Goal: Task Accomplishment & Management: Manage account settings

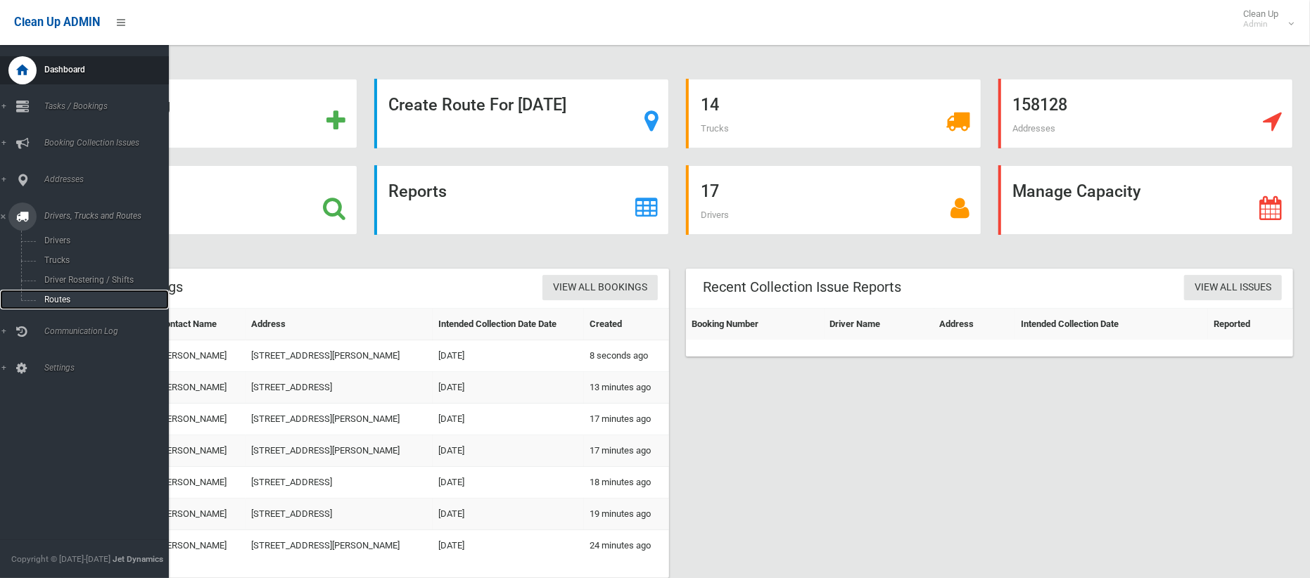
click at [51, 295] on span "Routes" at bounding box center [98, 300] width 117 height 10
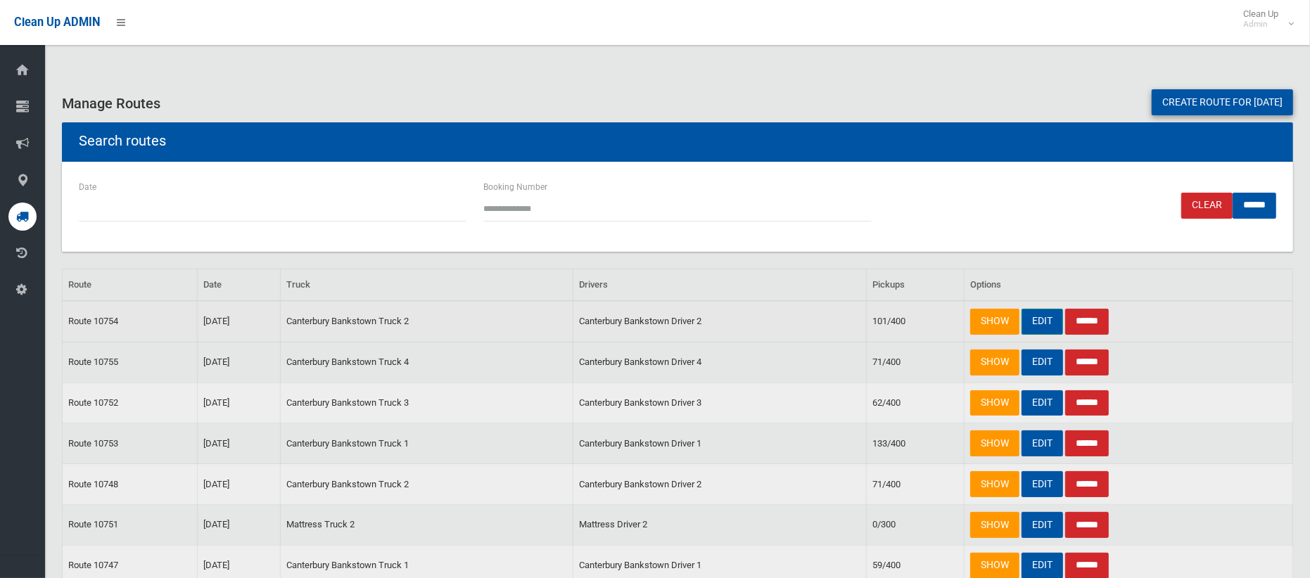
click at [1032, 321] on link "EDIT" at bounding box center [1042, 322] width 42 height 26
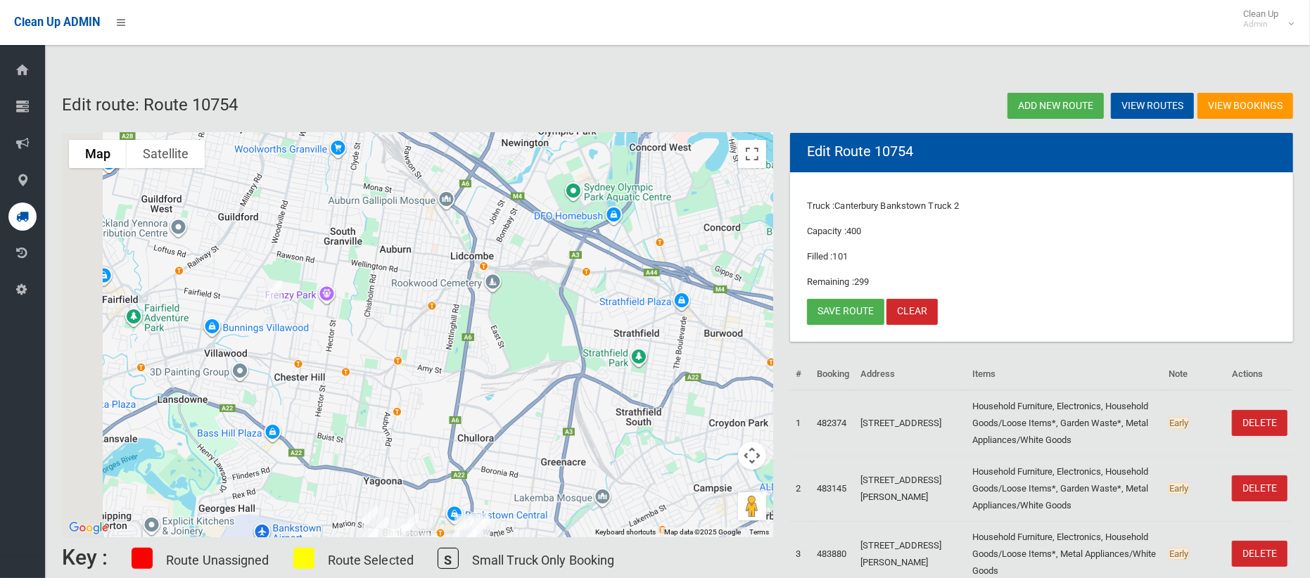
drag, startPoint x: 179, startPoint y: 205, endPoint x: 369, endPoint y: 370, distance: 251.8
click at [369, 370] on div at bounding box center [417, 335] width 711 height 404
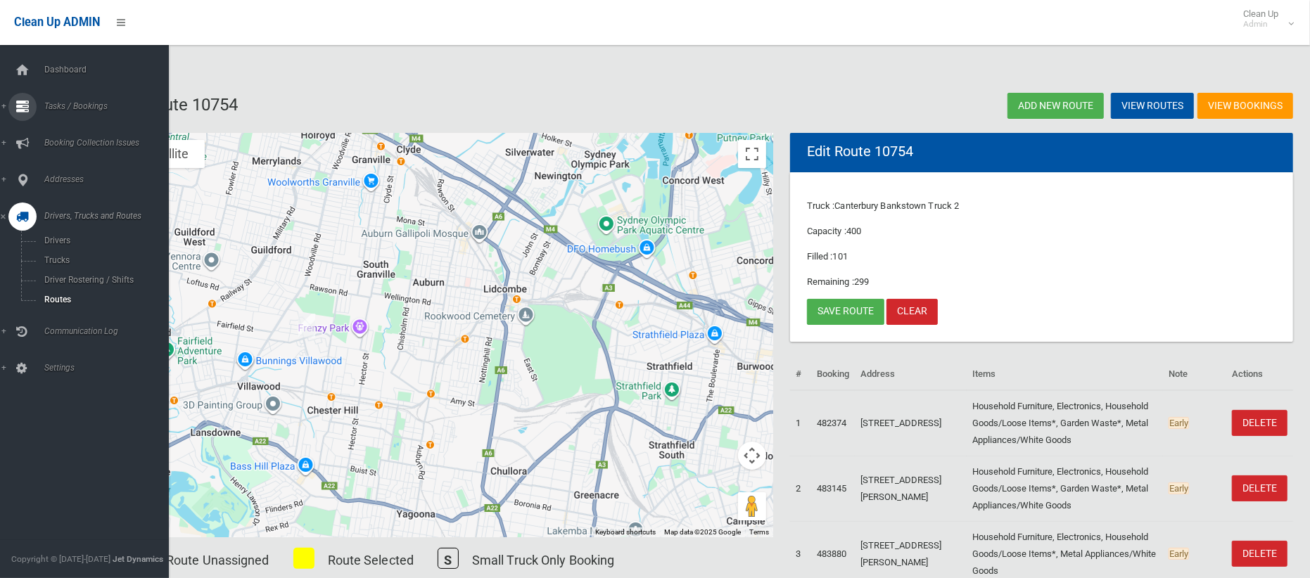
click at [56, 104] on span "Tasks / Bookings" at bounding box center [104, 106] width 129 height 10
click at [60, 207] on span "Search" at bounding box center [98, 210] width 117 height 10
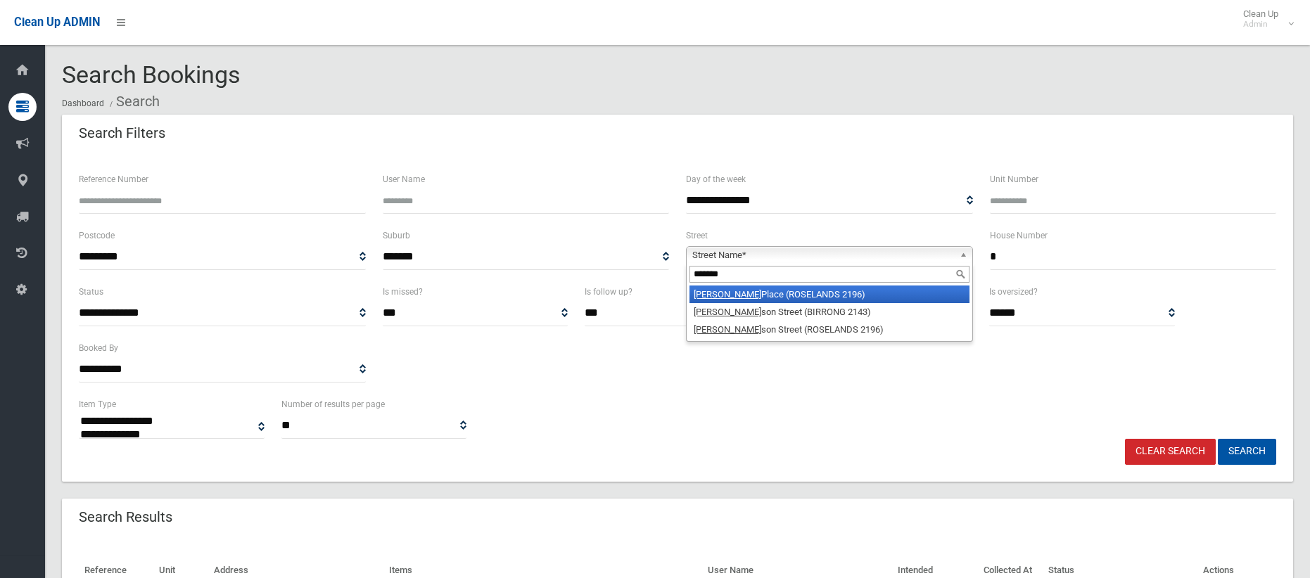
select select
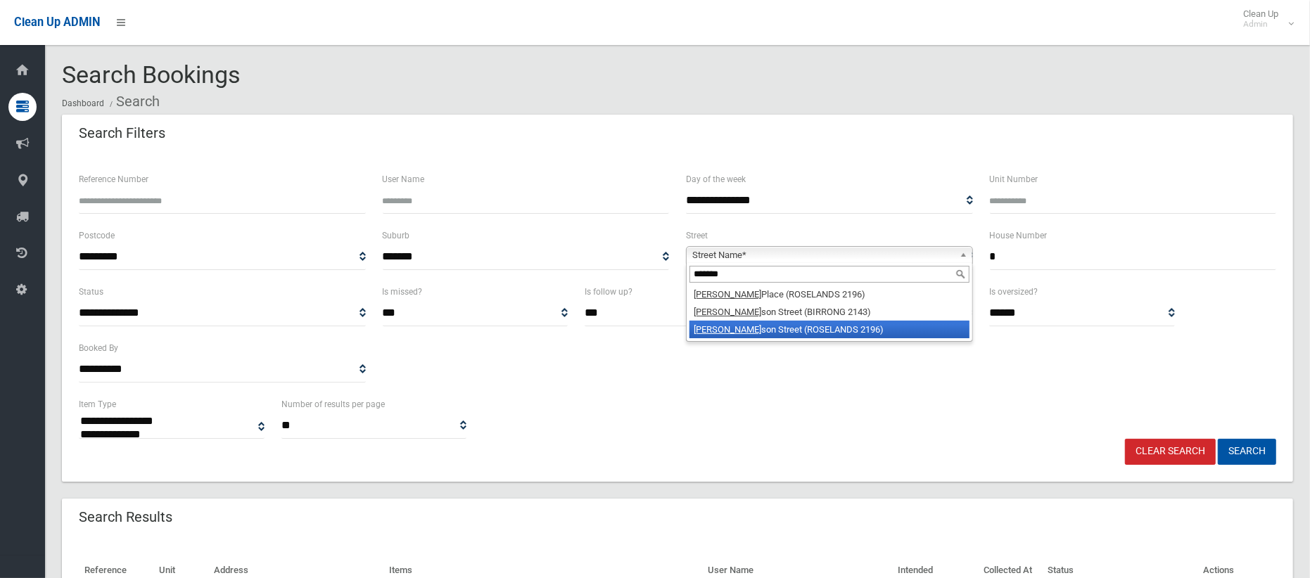
type input "*******"
click at [758, 335] on li "Stephen son Street (ROSELANDS 2196)" at bounding box center [829, 330] width 280 height 18
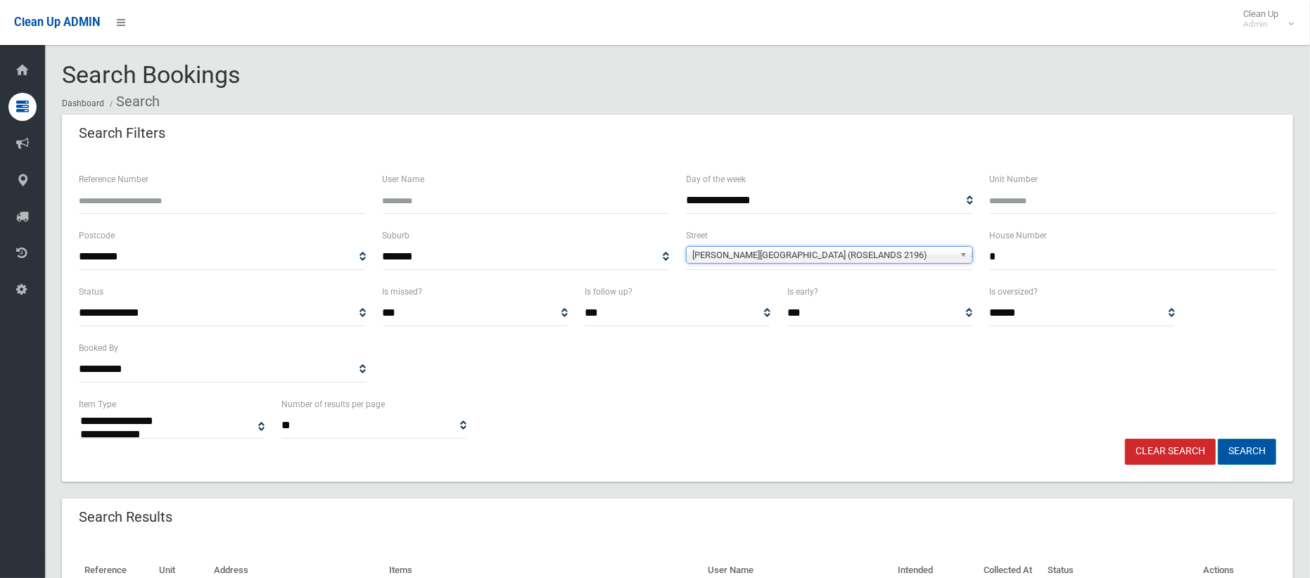
click at [1247, 458] on button "Search" at bounding box center [1247, 452] width 58 height 26
select select
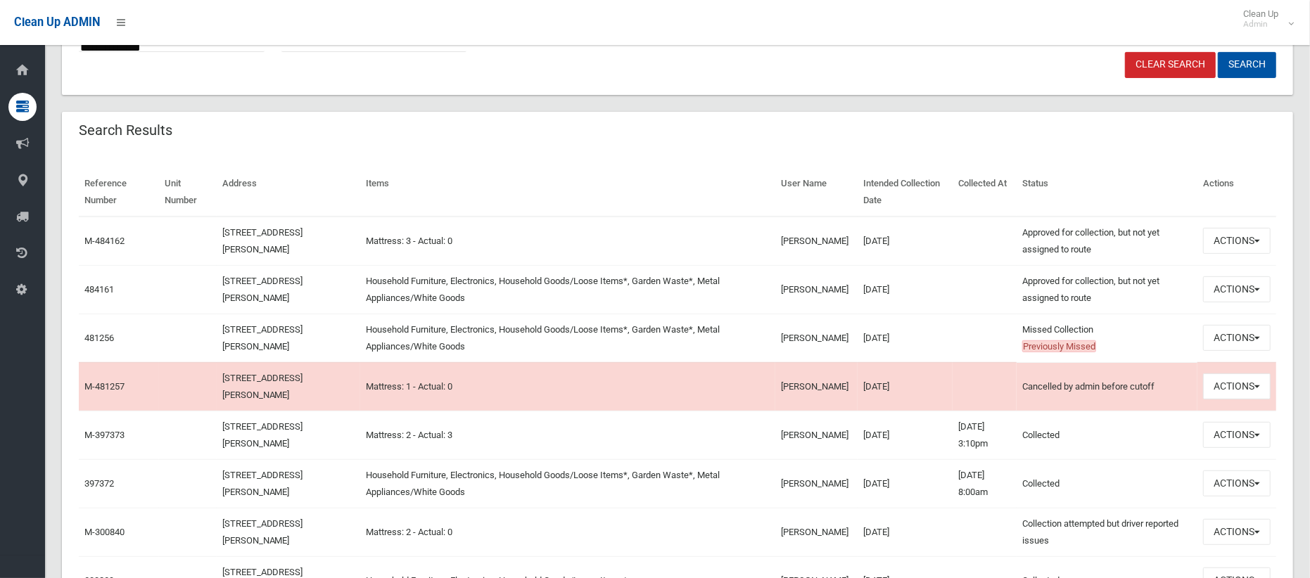
scroll to position [390, 0]
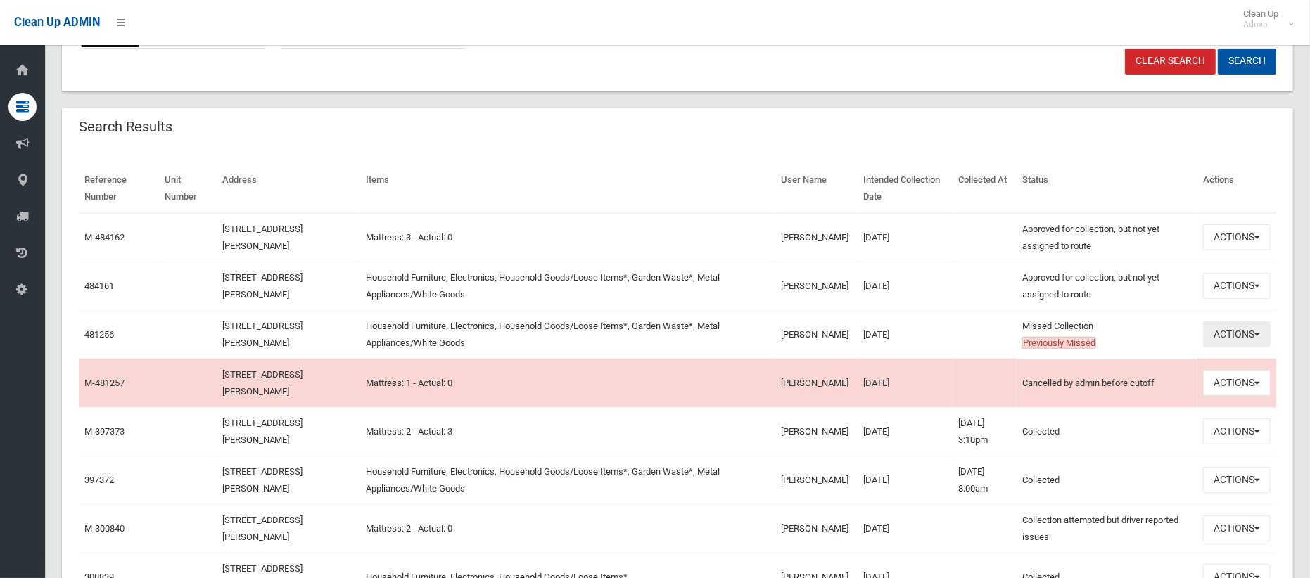
click at [1216, 340] on button "Actions" at bounding box center [1237, 334] width 68 height 26
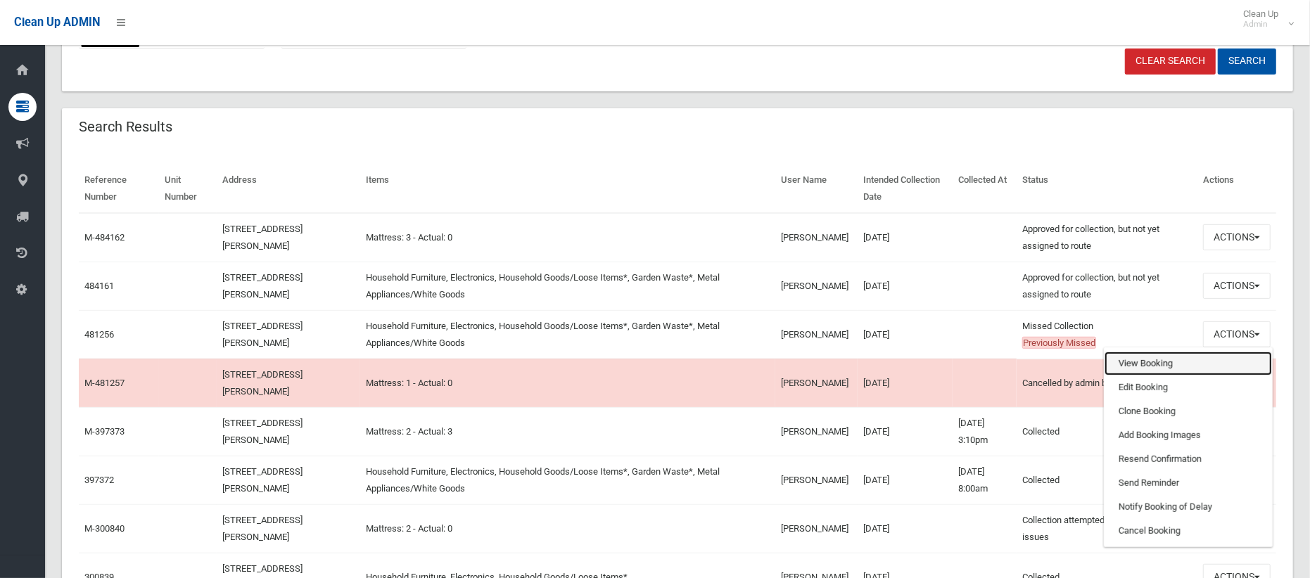
click at [1158, 360] on link "View Booking" at bounding box center [1187, 364] width 167 height 24
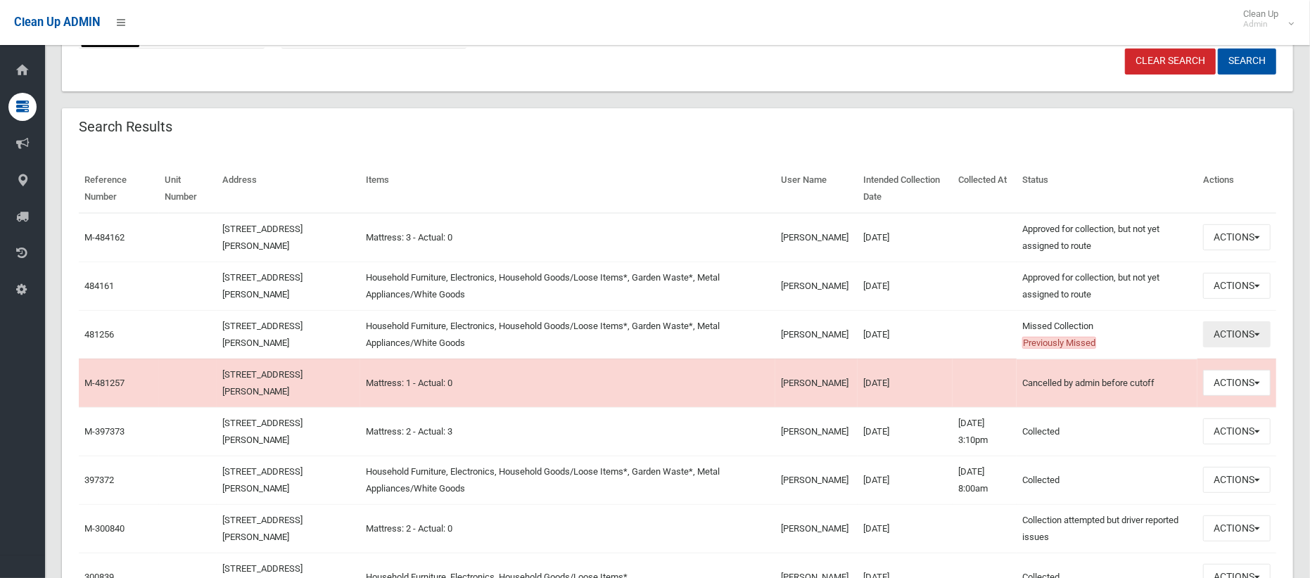
click at [1235, 333] on button "Actions" at bounding box center [1237, 334] width 68 height 26
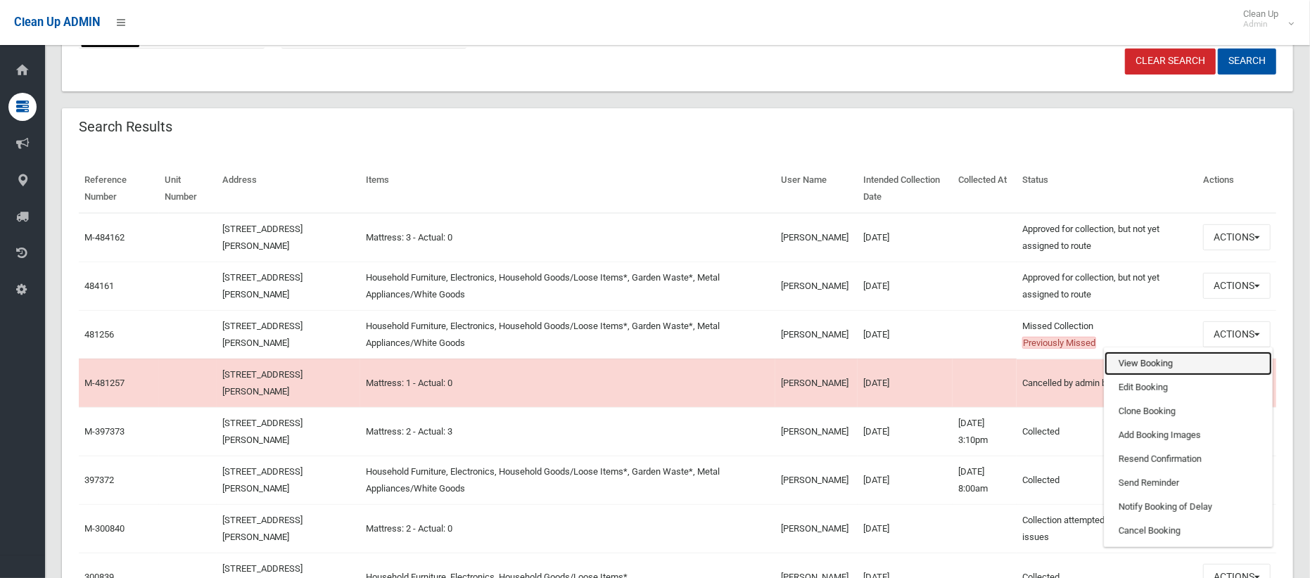
click at [1181, 361] on link "View Booking" at bounding box center [1187, 364] width 167 height 24
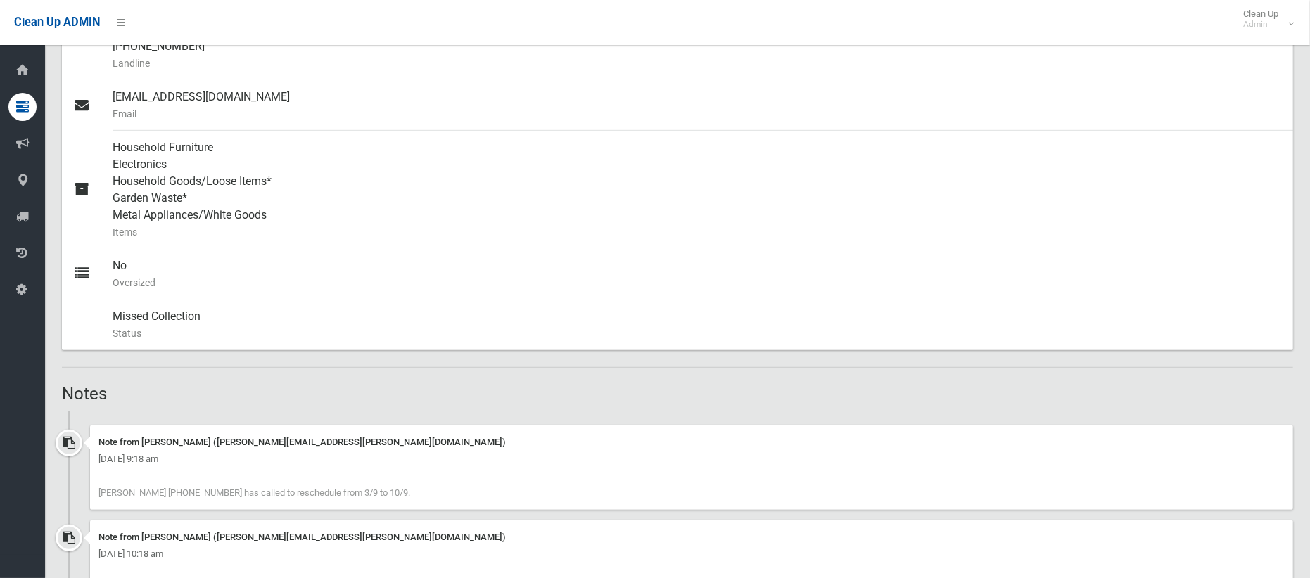
scroll to position [558, 0]
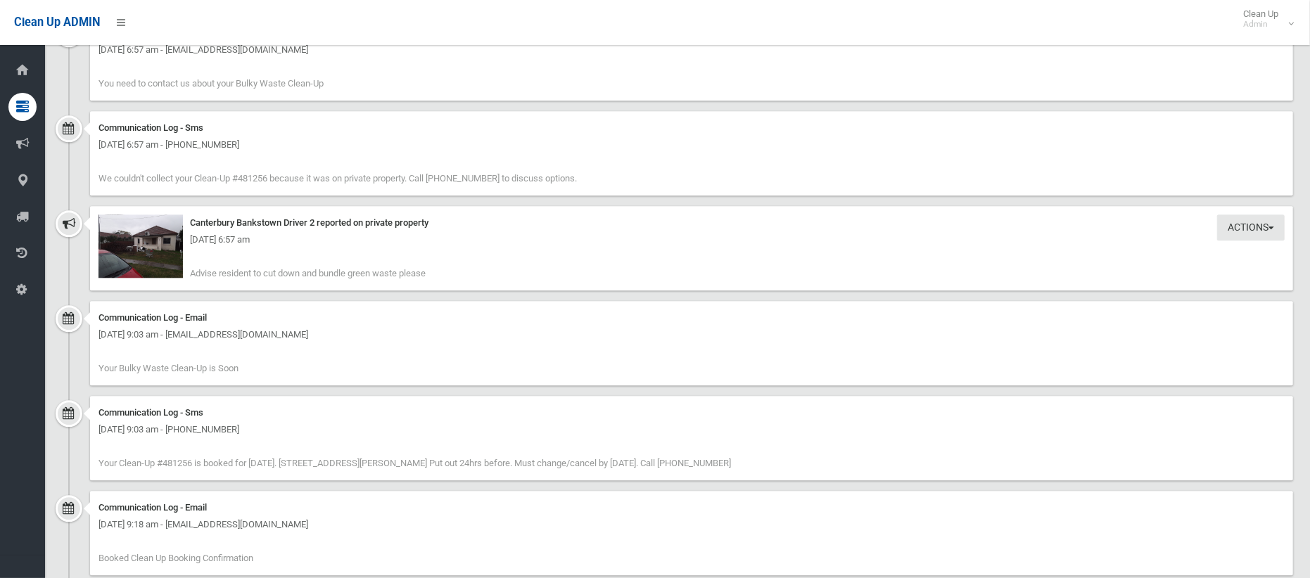
scroll to position [2758, 0]
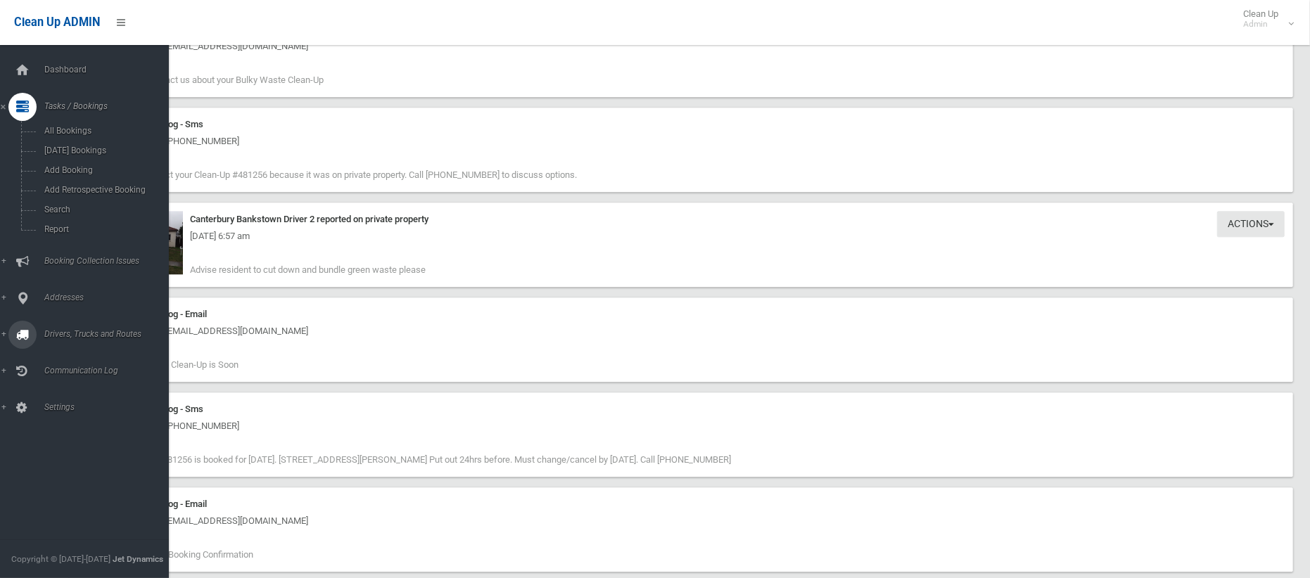
click at [63, 325] on link "Drivers, Trucks and Routes" at bounding box center [84, 335] width 169 height 28
click at [58, 298] on span "Routes" at bounding box center [98, 300] width 117 height 10
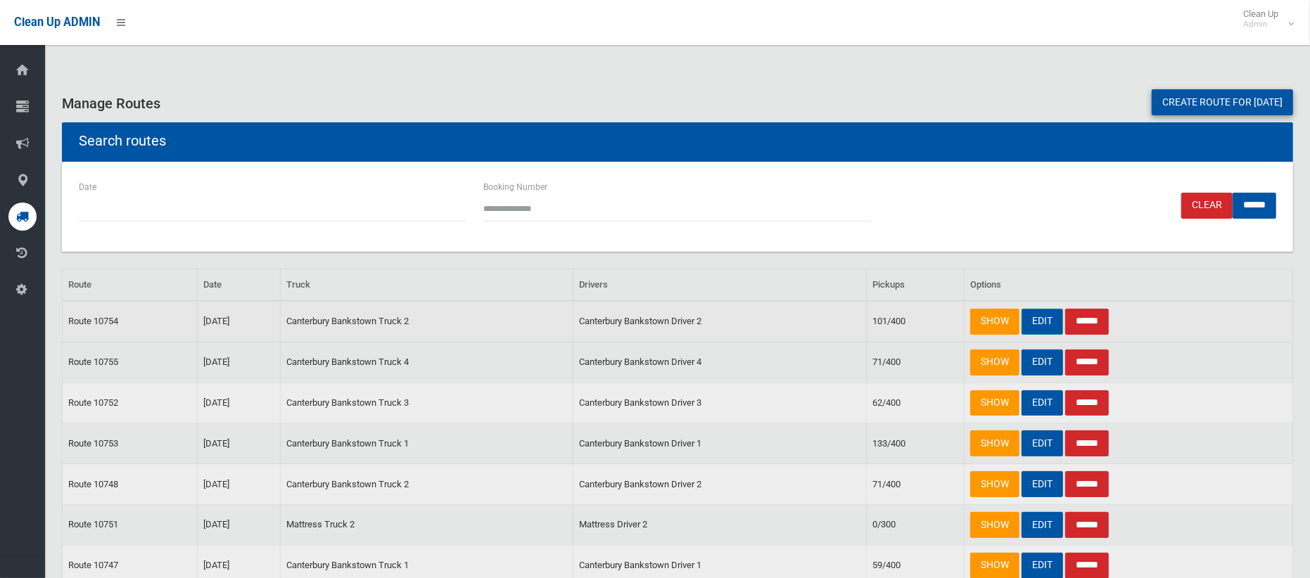
click at [1038, 317] on link "EDIT" at bounding box center [1042, 322] width 42 height 26
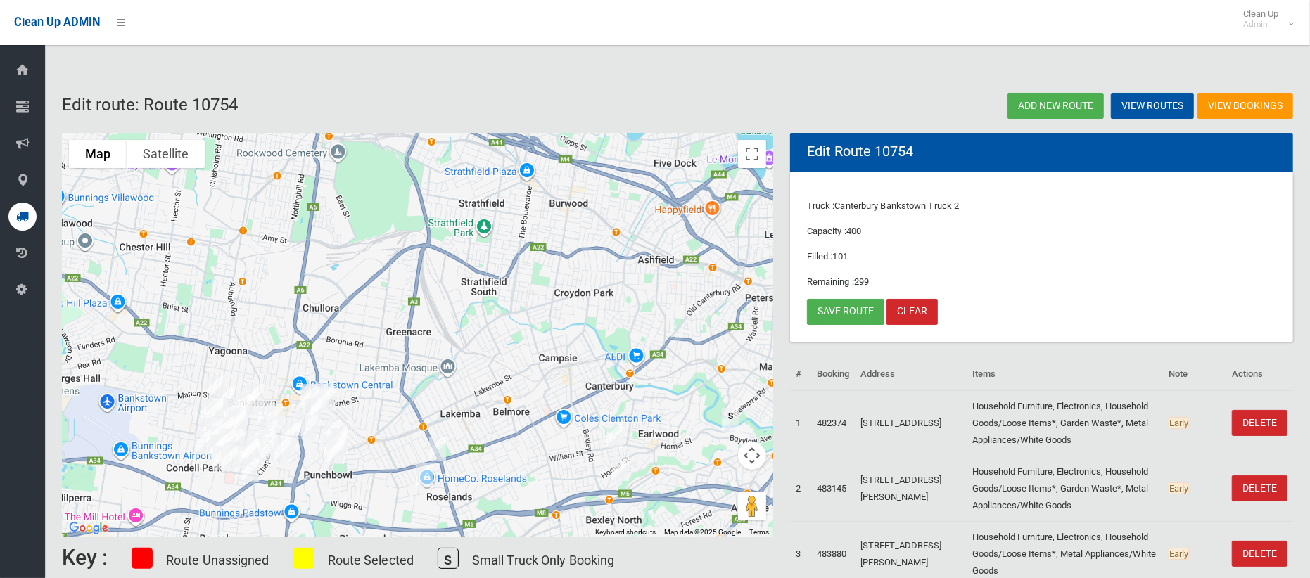
click at [436, 448] on img "1 Stephenson Street, ROSELANDS NSW 2196" at bounding box center [437, 448] width 28 height 35
click at [516, 393] on button "Close" at bounding box center [500, 402] width 34 height 34
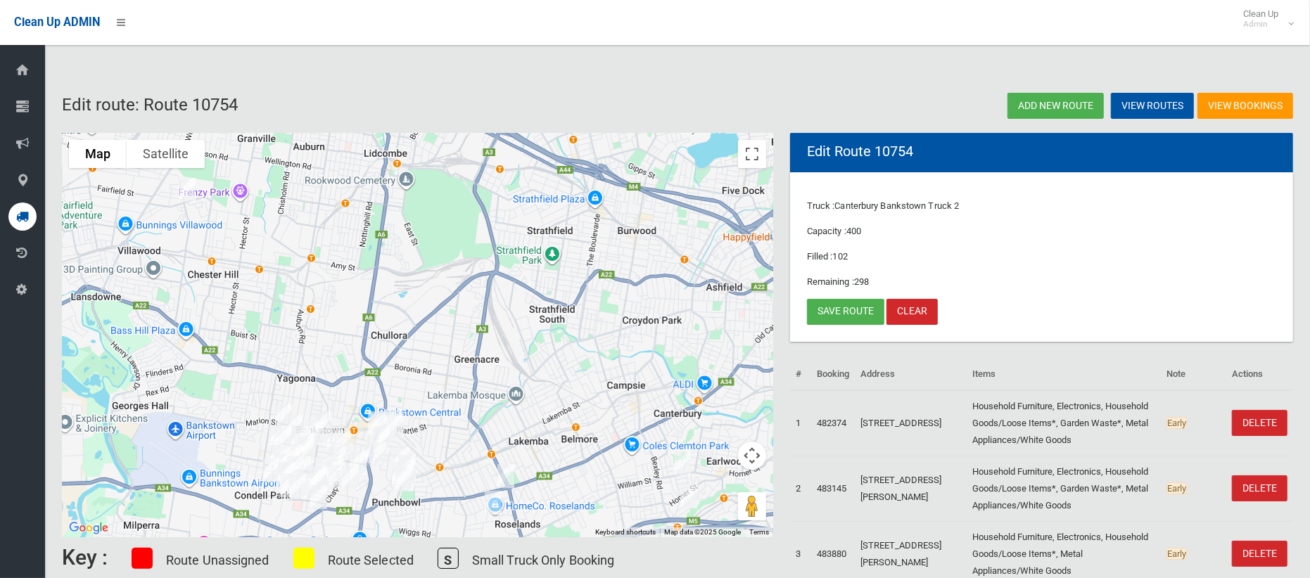
drag, startPoint x: 172, startPoint y: 242, endPoint x: 244, endPoint y: 273, distance: 78.1
click at [244, 273] on div at bounding box center [417, 335] width 711 height 404
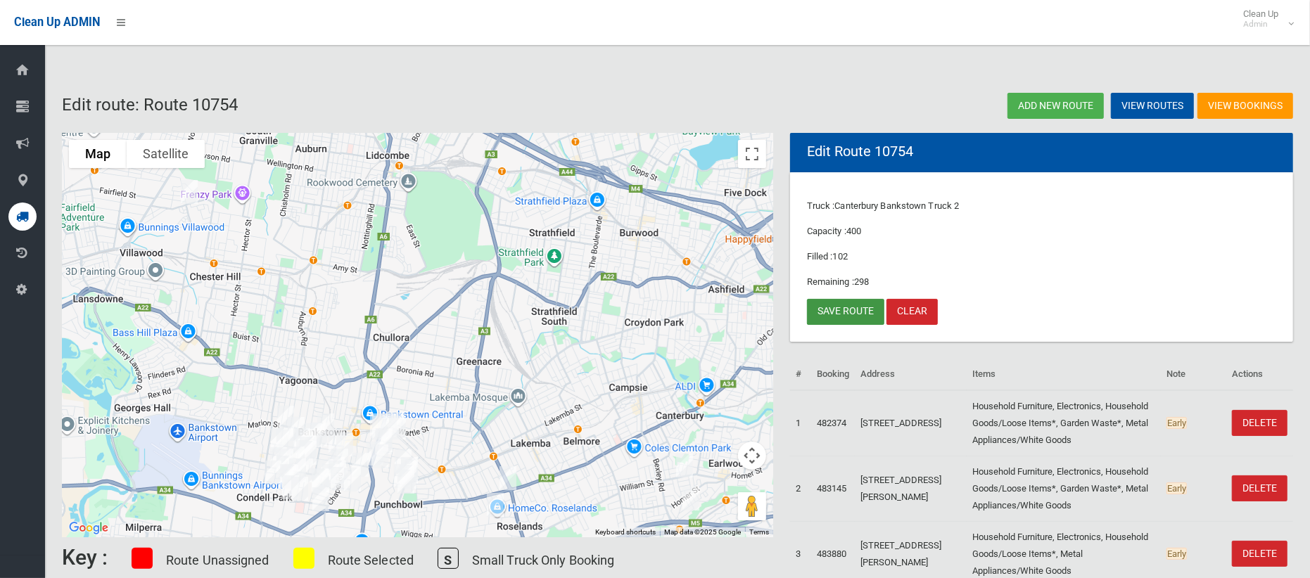
click at [840, 314] on link "Save route" at bounding box center [845, 312] width 77 height 26
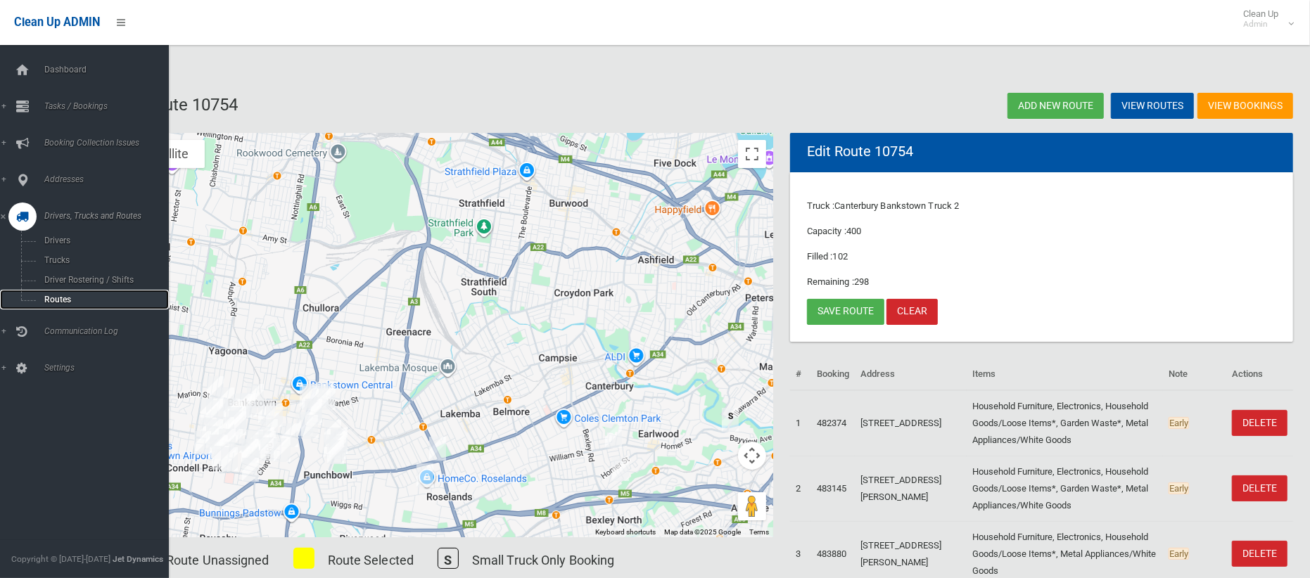
click at [55, 297] on span "Routes" at bounding box center [98, 300] width 117 height 10
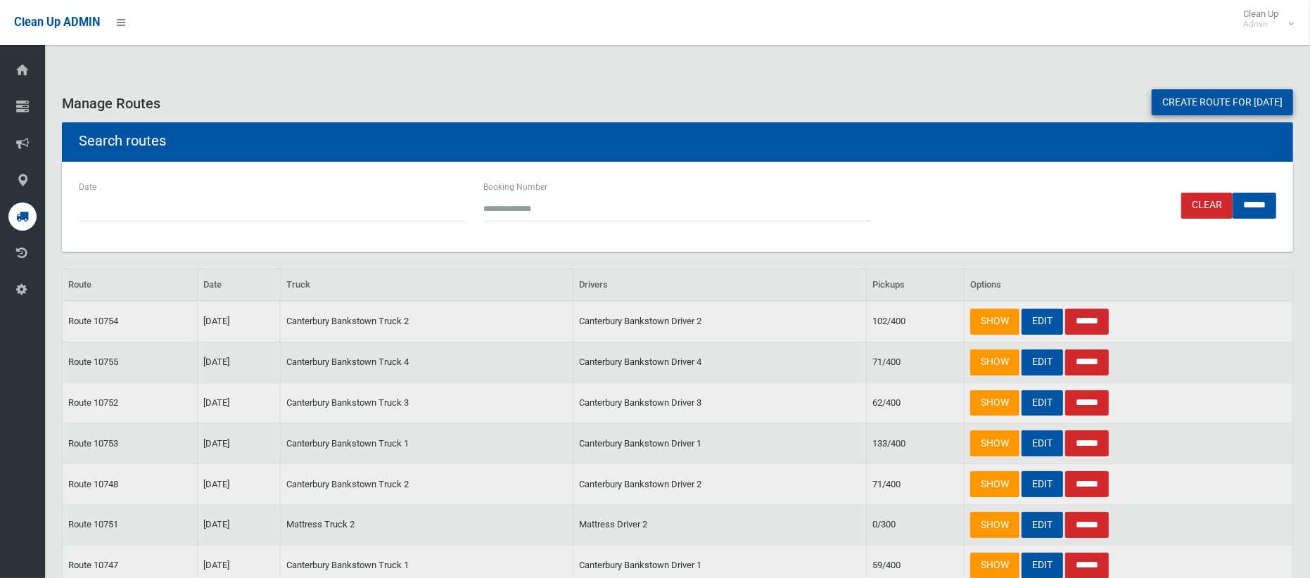
click at [23, 110] on icon at bounding box center [22, 107] width 13 height 28
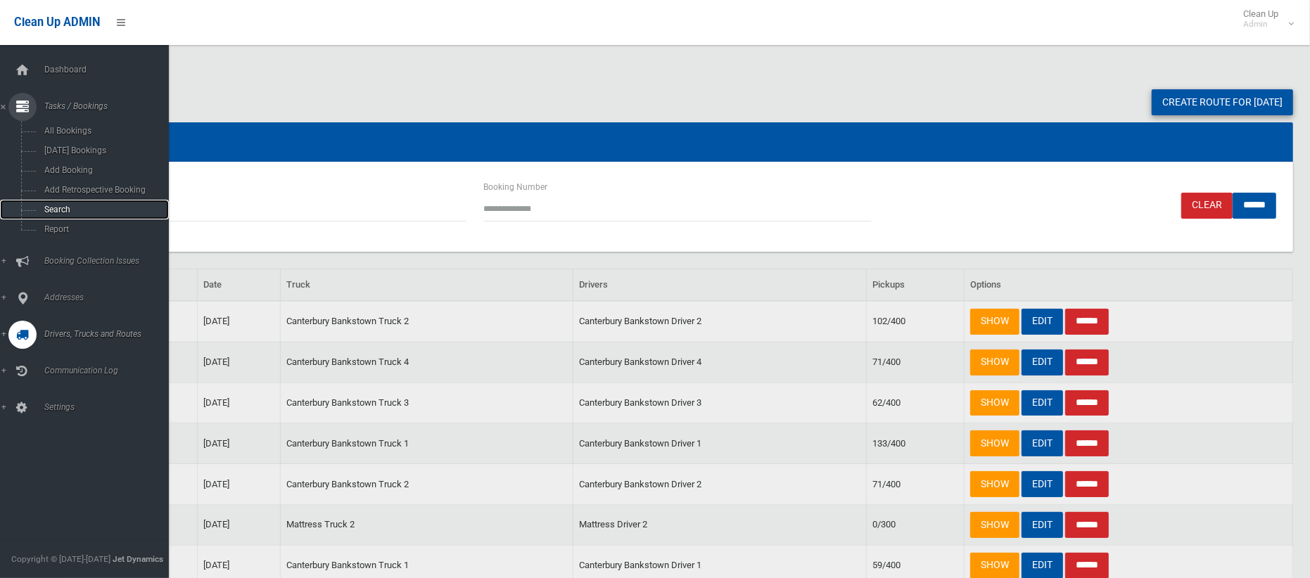
click at [63, 213] on link "Search" at bounding box center [84, 210] width 169 height 20
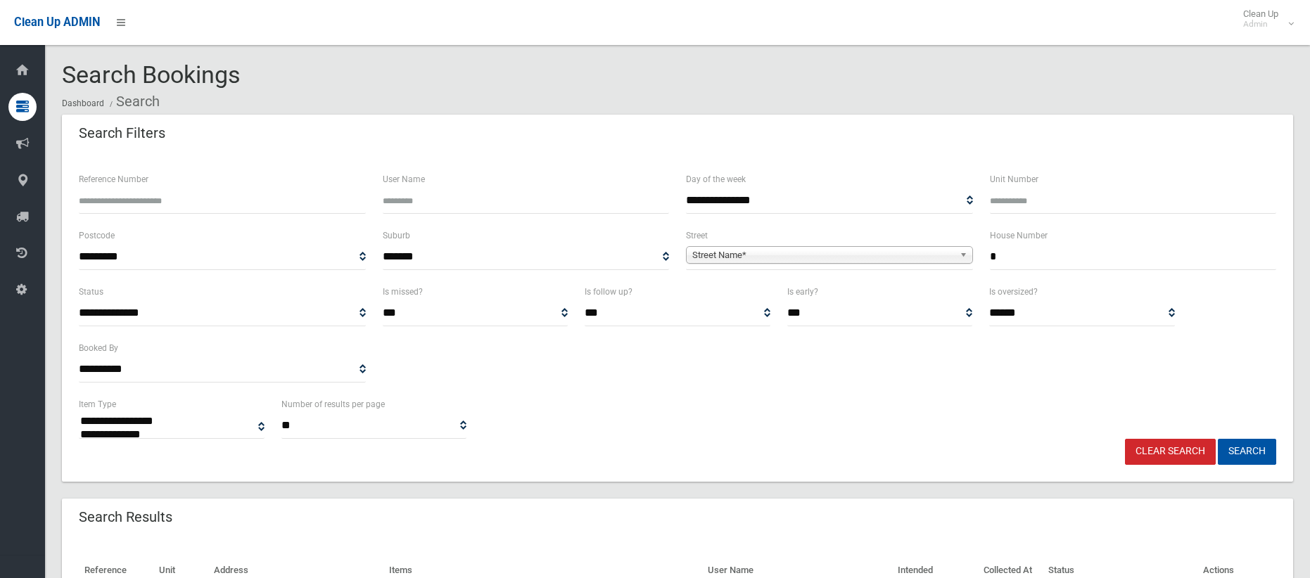
select select
click at [847, 257] on span "Street Name*" at bounding box center [823, 255] width 262 height 17
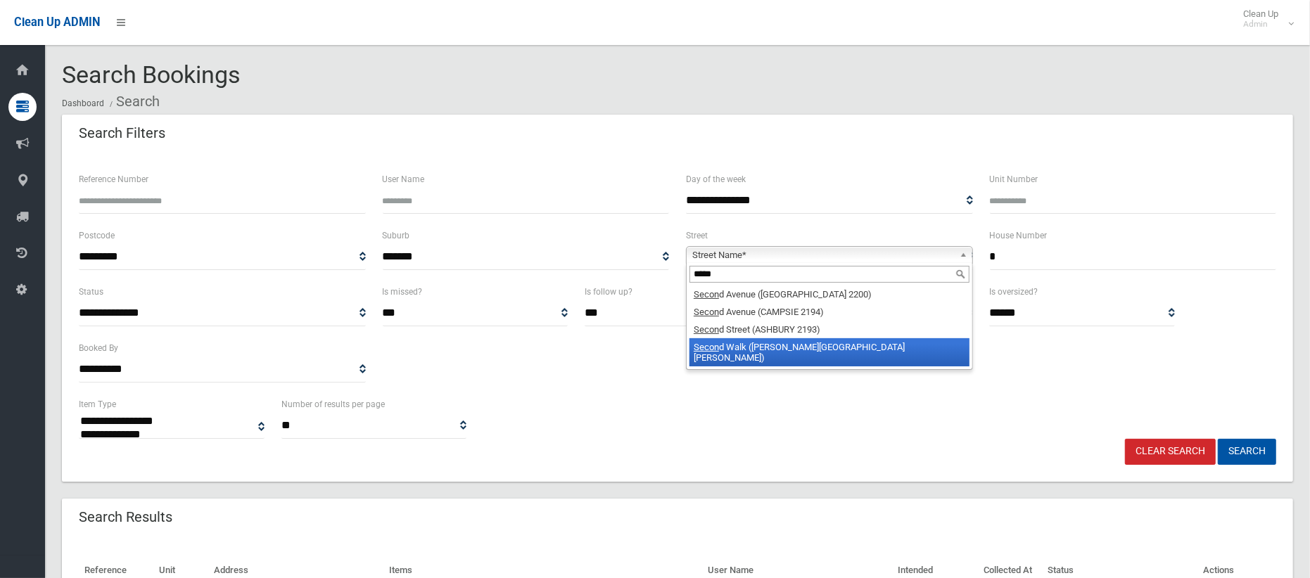
type input "*****"
click at [762, 351] on li "Secon d Walk (CHESTER HILL 2162)" at bounding box center [829, 352] width 280 height 28
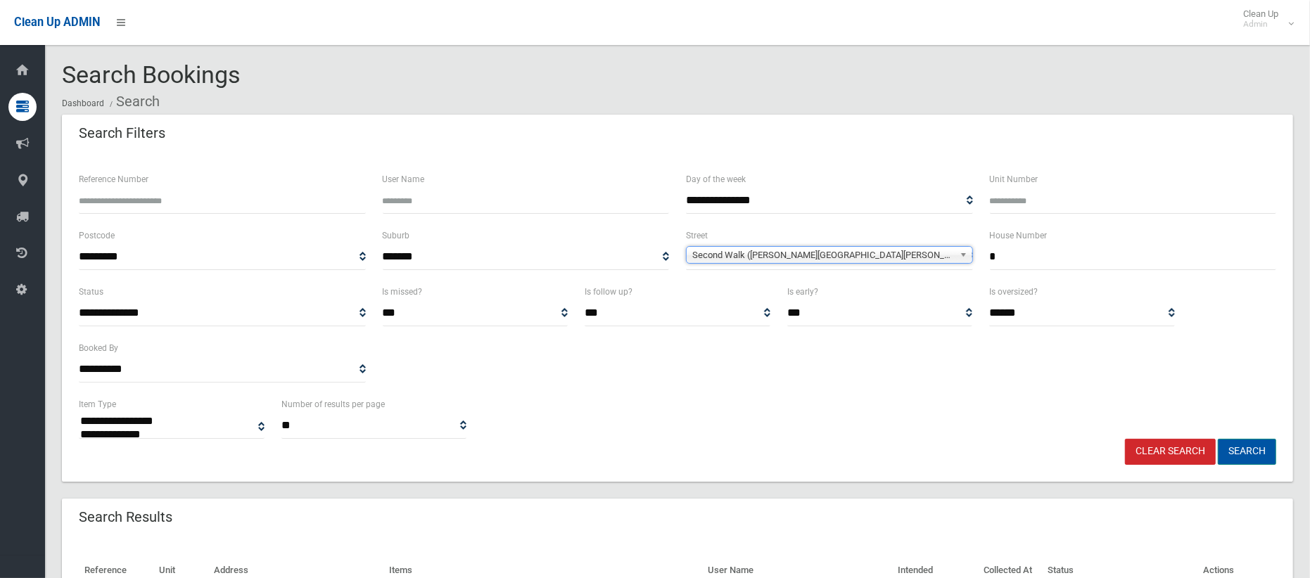
click at [1249, 449] on button "Search" at bounding box center [1247, 452] width 58 height 26
select select
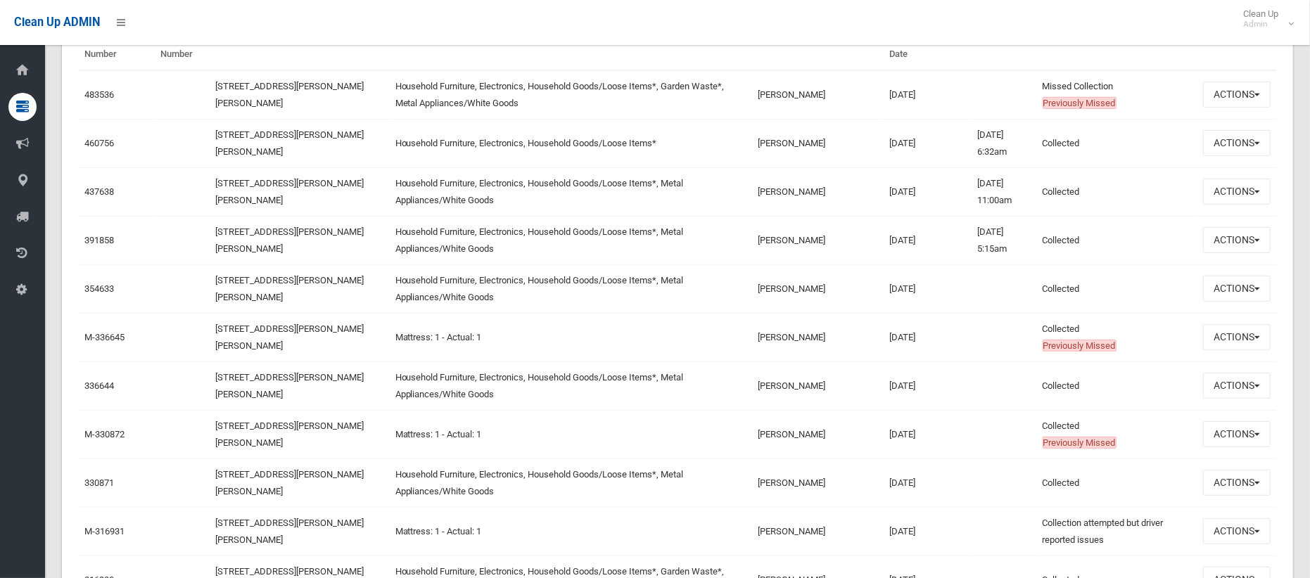
scroll to position [533, 0]
click at [1223, 98] on button "Actions" at bounding box center [1237, 95] width 68 height 26
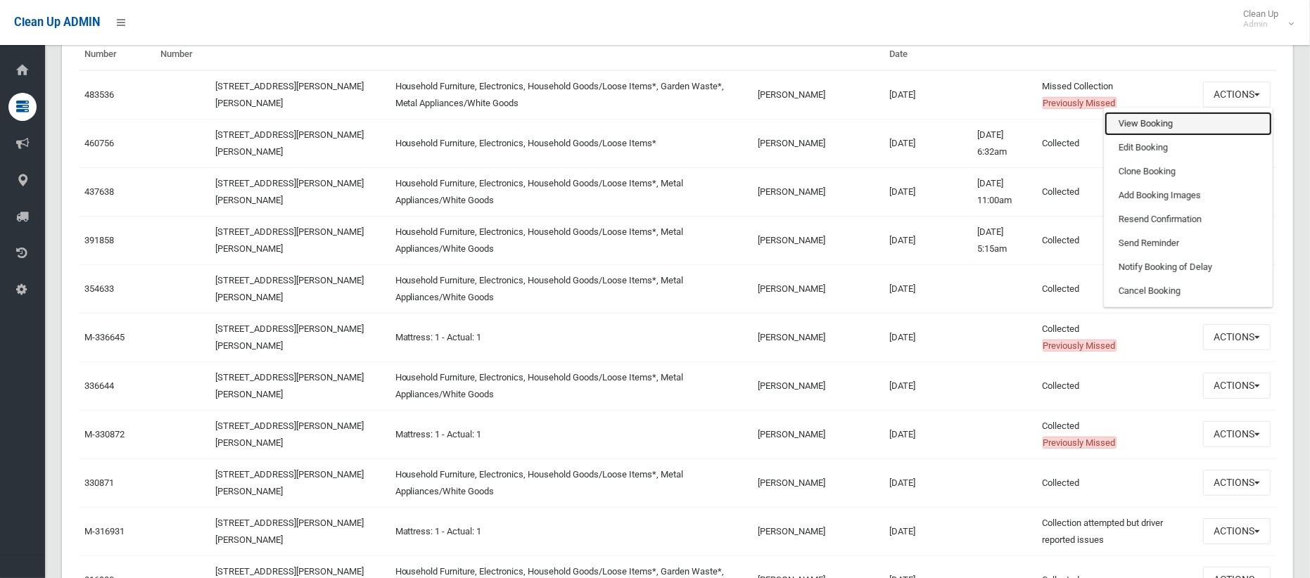
click at [1147, 129] on link "View Booking" at bounding box center [1187, 124] width 167 height 24
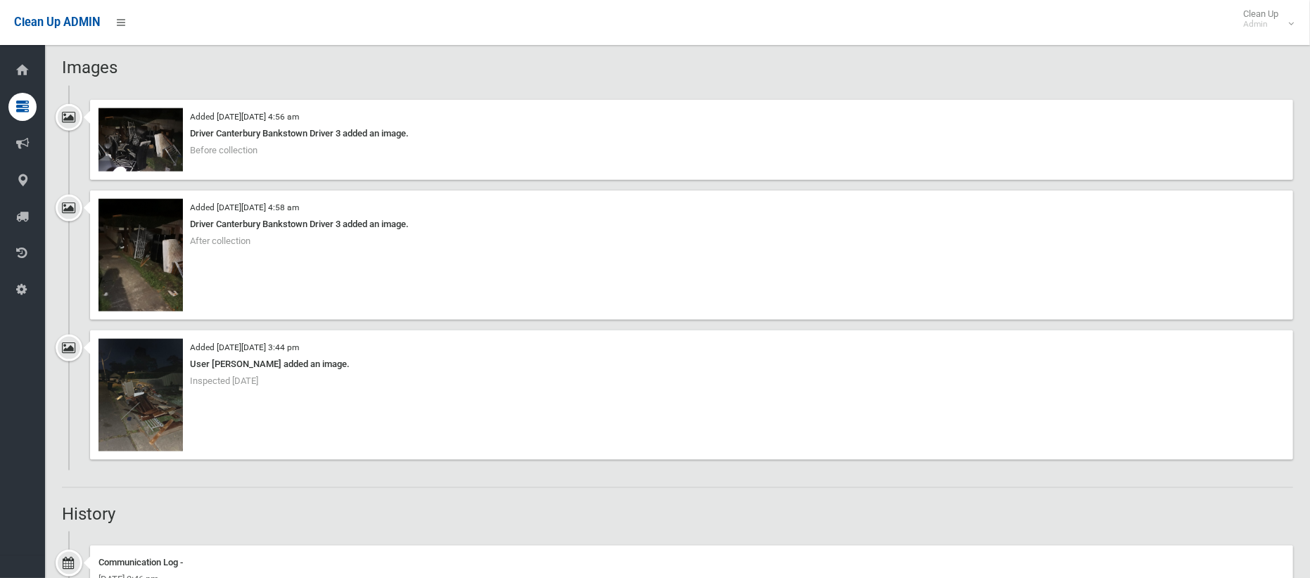
scroll to position [1434, 0]
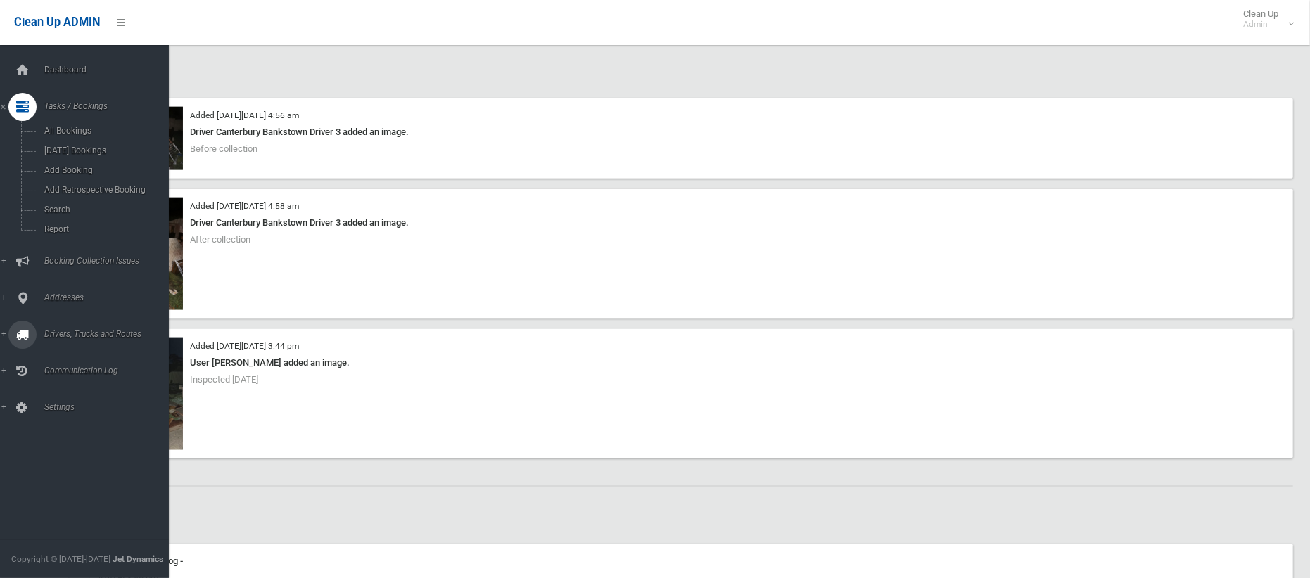
click at [80, 336] on link "Drivers, Trucks and Routes" at bounding box center [84, 335] width 169 height 28
click at [63, 302] on span "Routes" at bounding box center [98, 300] width 117 height 10
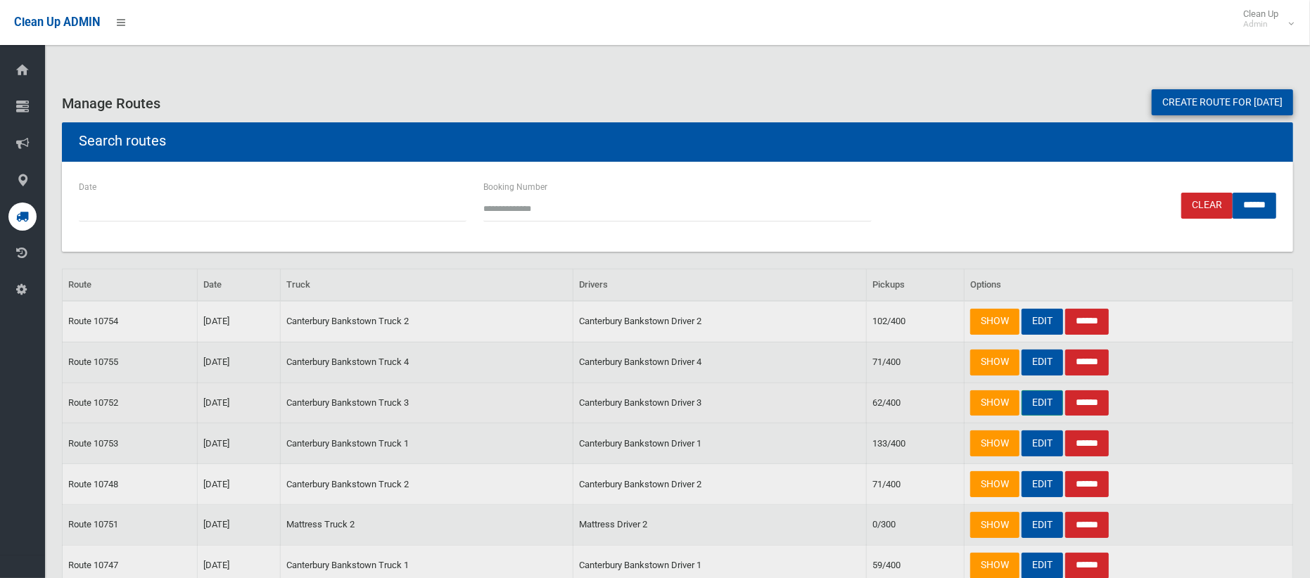
click at [1040, 407] on link "EDIT" at bounding box center [1042, 403] width 42 height 26
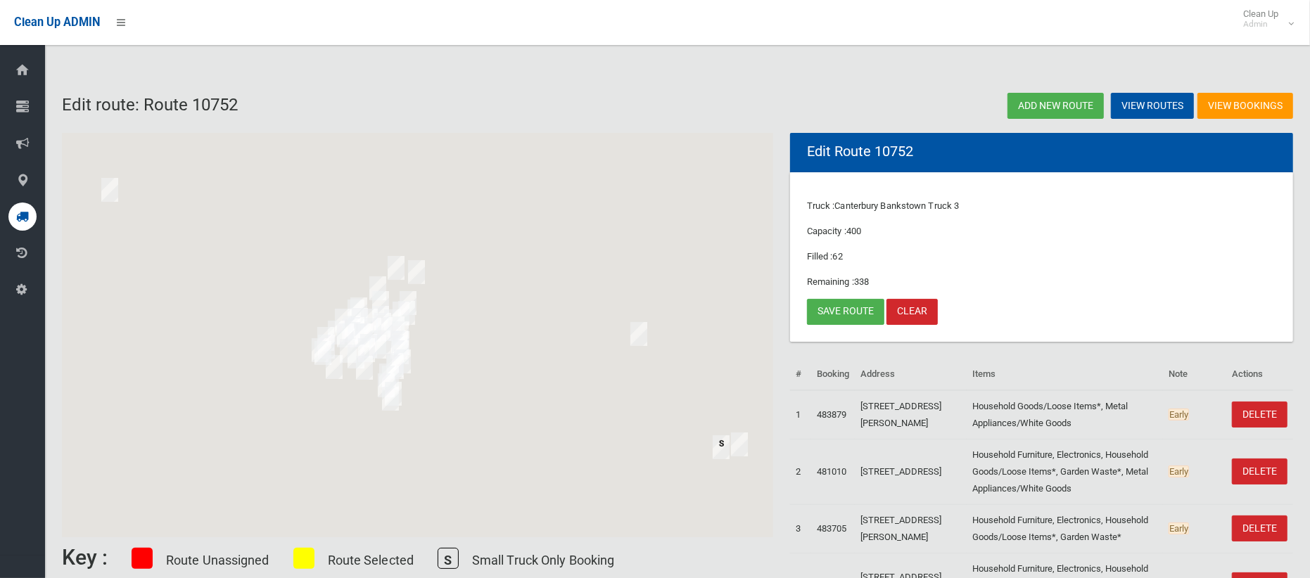
click at [115, 189] on img "1 Second Walk, CHESTER HILL NSW 2162" at bounding box center [110, 189] width 28 height 35
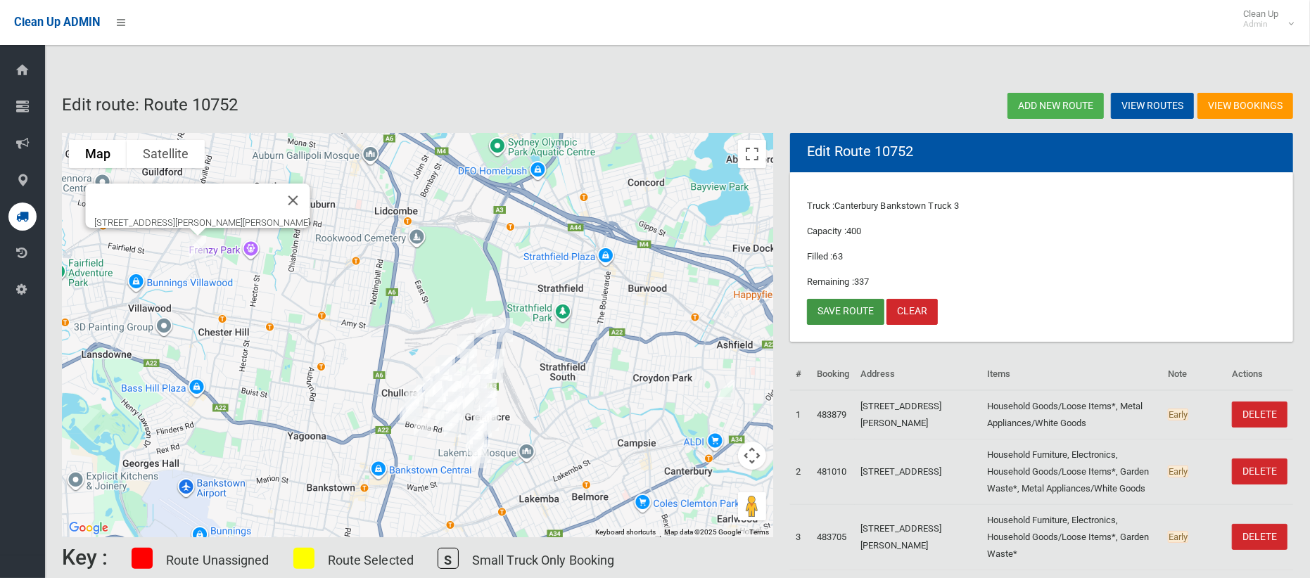
click at [860, 312] on link "Save route" at bounding box center [845, 312] width 77 height 26
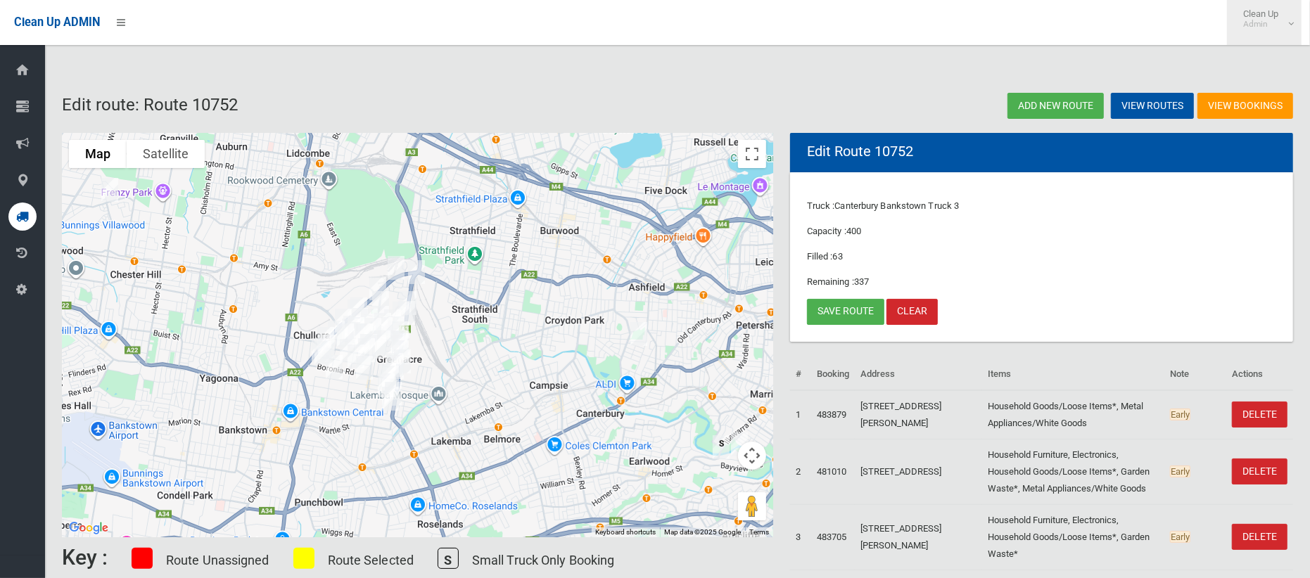
click at [1250, 29] on small "Admin" at bounding box center [1260, 24] width 35 height 11
click at [820, 315] on link "Save route" at bounding box center [845, 312] width 77 height 26
click at [1260, 24] on small "Admin" at bounding box center [1260, 24] width 35 height 11
click at [1263, 65] on link "Logout" at bounding box center [1263, 61] width 73 height 24
